Goal: Task Accomplishment & Management: Complete application form

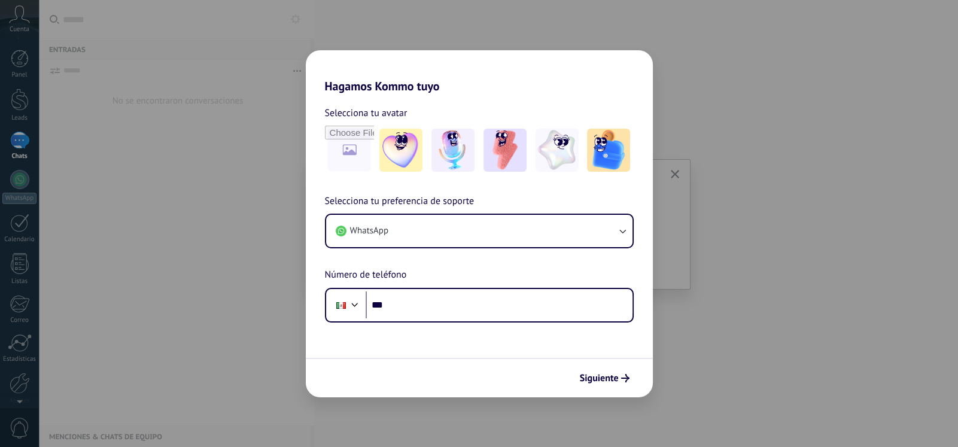
drag, startPoint x: 774, startPoint y: 127, endPoint x: 341, endPoint y: 87, distance: 435.0
click at [772, 127] on div "Hagamos Kommo tuyo Selecciona tu avatar Selecciona tu preferencia de soporte Wh…" at bounding box center [479, 223] width 958 height 447
drag, startPoint x: 19, startPoint y: 105, endPoint x: 27, endPoint y: 157, distance: 52.7
click at [21, 125] on div "Hagamos Kommo tuyo Selecciona tu avatar Selecciona tu preferencia de soporte Wh…" at bounding box center [479, 223] width 958 height 447
click at [17, 131] on div "Hagamos Kommo tuyo Selecciona tu avatar Selecciona tu preferencia de soporte Wh…" at bounding box center [479, 223] width 958 height 447
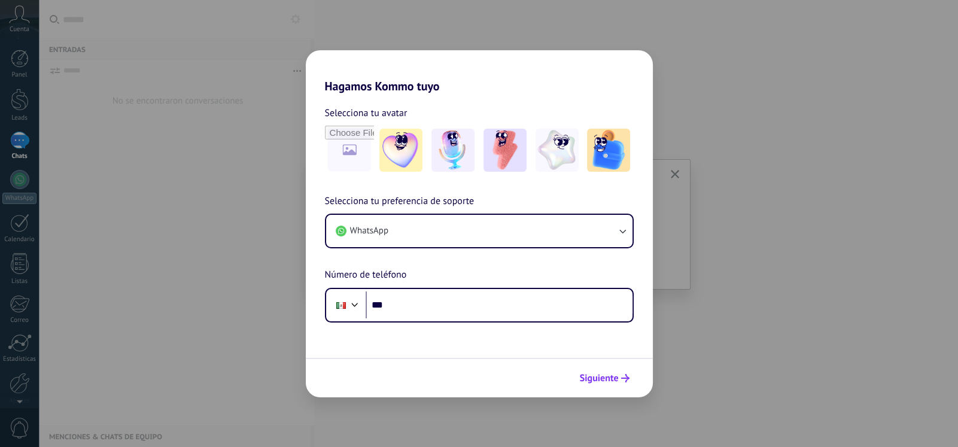
drag, startPoint x: 625, startPoint y: 377, endPoint x: 617, endPoint y: 377, distance: 7.8
click at [621, 377] on icon "submit" at bounding box center [625, 378] width 8 height 8
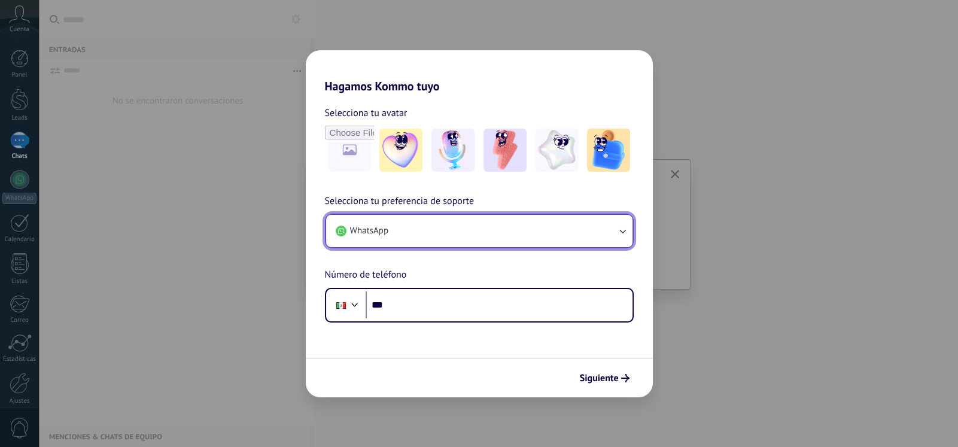
click at [623, 233] on icon "button" at bounding box center [622, 231] width 12 height 12
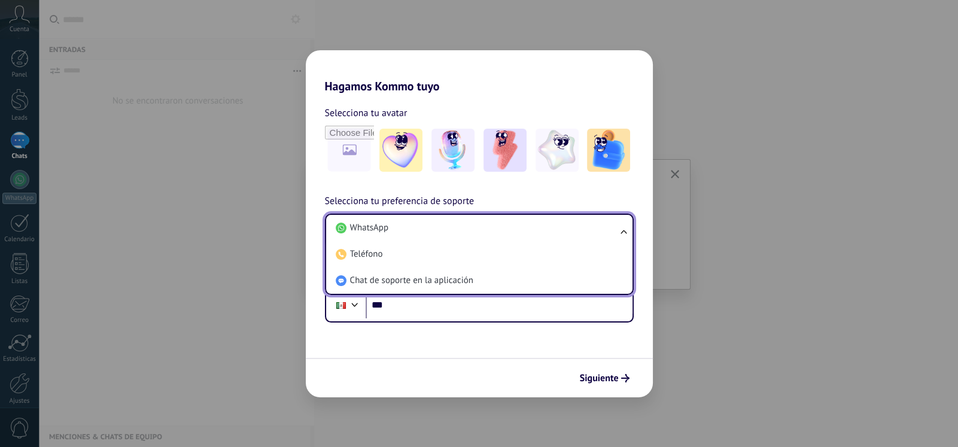
click at [734, 197] on div "Hagamos Kommo tuyo Selecciona tu avatar Selecciona tu preferencia de soporte Wh…" at bounding box center [479, 223] width 958 height 447
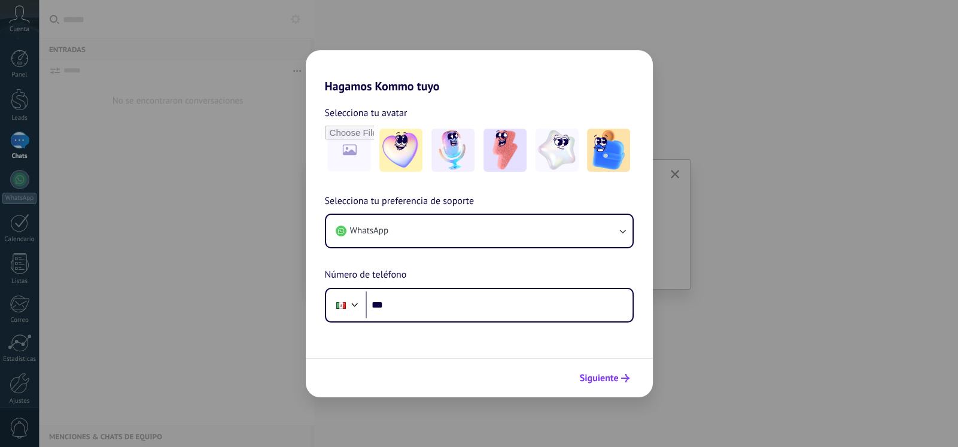
click at [619, 376] on span "Siguiente" at bounding box center [605, 378] width 50 height 8
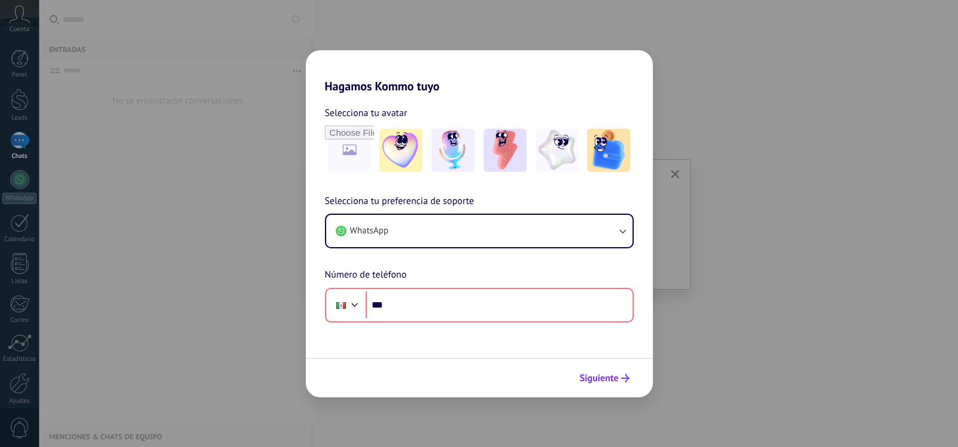
click at [604, 376] on span "Siguiente" at bounding box center [599, 378] width 39 height 8
drag, startPoint x: 763, startPoint y: 260, endPoint x: 614, endPoint y: 248, distance: 148.9
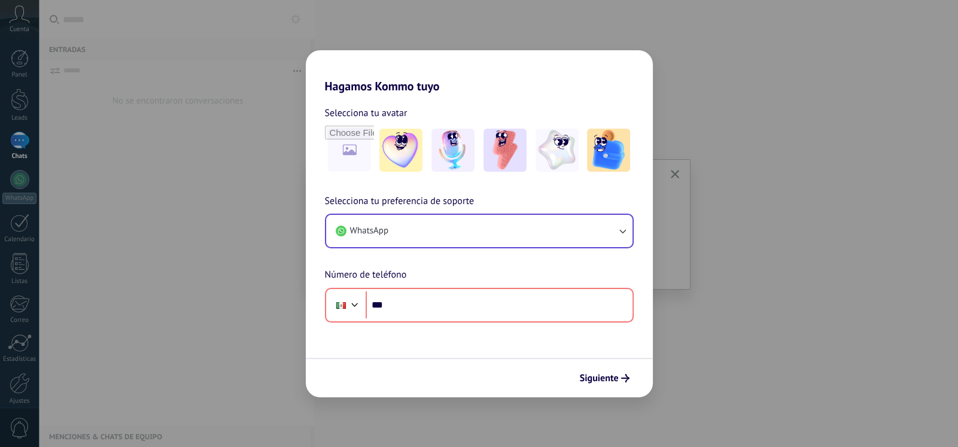
click at [762, 260] on div "Hagamos Kommo tuyo Selecciona tu avatar Selecciona tu preferencia de soporte Wh…" at bounding box center [479, 223] width 958 height 447
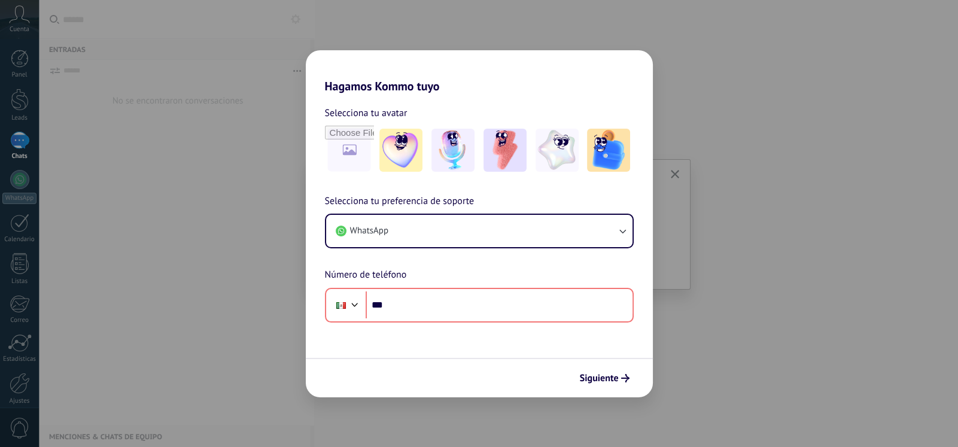
drag, startPoint x: 751, startPoint y: 148, endPoint x: 753, endPoint y: 123, distance: 25.2
click at [753, 141] on div "Hagamos Kommo tuyo Selecciona tu avatar Selecciona tu preferencia de soporte Wh…" at bounding box center [479, 223] width 958 height 447
click at [754, 99] on div "Hagamos Kommo tuyo Selecciona tu avatar Selecciona tu preferencia de soporte Wh…" at bounding box center [479, 223] width 958 height 447
